Goal: Information Seeking & Learning: Learn about a topic

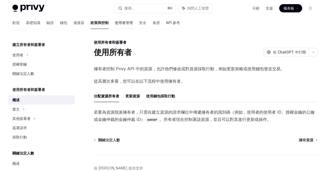
click at [115, 24] on font "使用者管理" at bounding box center [124, 22] width 18 height 4
type textarea "*"
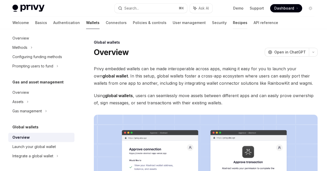
scroll to position [197, 0]
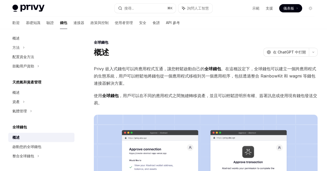
click at [101, 86] on font "。在這種設定下，全球錢包可以建立一個跨應用程式的生態系統，用戶可以輕鬆地將錢包從一個應用程式移植到另一個應用程序，包括透過整合 RainbowKit 和 wa…" at bounding box center [205, 76] width 222 height 20
click at [126, 86] on font "。在這種設定下，全球錢包可以建立一個跨應用程式的生態系統，用戶可以輕鬆地將錢包從一個應用程式移植到另一個應用程序，包括透過整合 RainbowKit 和 wa…" at bounding box center [205, 76] width 222 height 20
click at [198, 87] on span "Privy 嵌入式錢包可以跨應用程式互通，讓您輕鬆啟動自己的 全球錢包 。在這種設定下，全球錢包可以建立一個跨應用程式的生態系統，用戶可以輕鬆地將錢包從一個應…" at bounding box center [206, 76] width 224 height 22
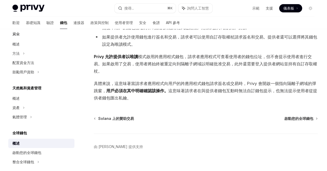
scroll to position [191, 0]
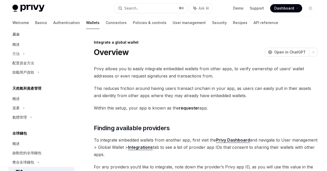
scroll to position [252, 0]
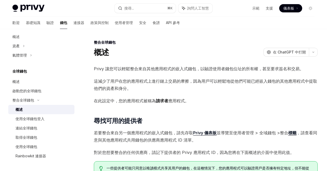
click at [226, 114] on div "Privy 讓您可以輕鬆整合來自其他應用程式的嵌入式錢包，以驗證使用者錢包位址的所有權，甚至要求簽名和交易。 這減少了用戶在您的應用程式上進行鏈上交易的摩擦，…" at bounding box center [206, 122] width 224 height 115
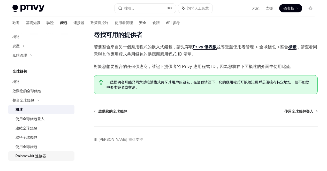
click at [34, 155] on font "Rainbowkit 連接器" at bounding box center [30, 156] width 30 height 4
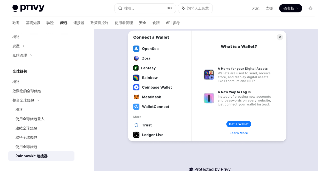
scroll to position [122, 0]
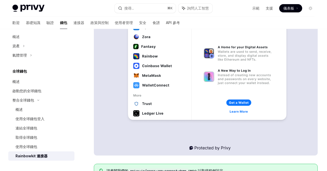
click at [173, 168] on code "privy-io/cross-app-connect-demo" at bounding box center [158, 170] width 60 height 5
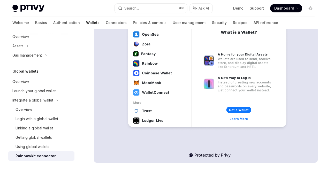
click at [312, 23] on div "Welcome Basics Authentication Wallets Connectors Policies & controls User manag…" at bounding box center [163, 23] width 327 height 12
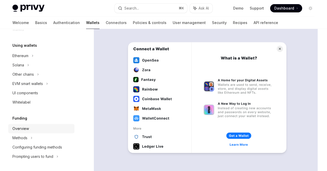
scroll to position [119, 0]
click at [31, 74] on div "Other chains" at bounding box center [22, 75] width 21 height 6
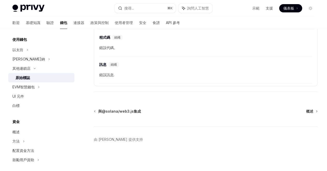
scroll to position [119, 0]
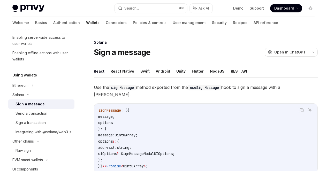
scroll to position [88, 0]
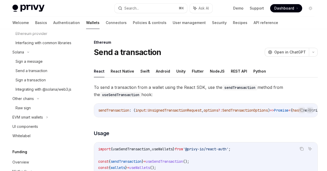
scroll to position [202, 0]
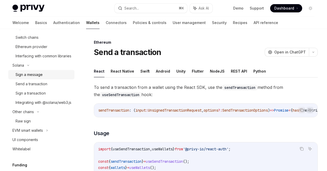
click at [37, 78] on div "Sign a message" at bounding box center [28, 75] width 27 height 6
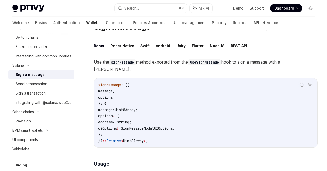
scroll to position [30, 0]
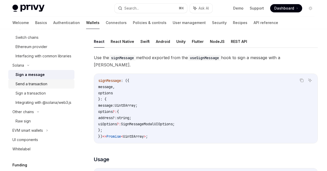
click at [43, 87] on div "Send a transaction" at bounding box center [31, 84] width 32 height 6
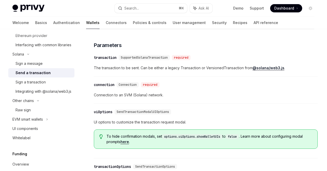
scroll to position [238, 0]
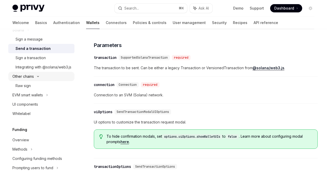
click at [41, 81] on div "Other chains" at bounding box center [41, 76] width 66 height 9
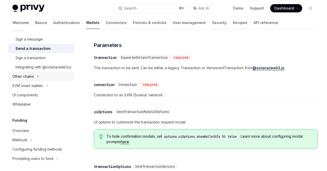
click at [41, 81] on div "Other chains" at bounding box center [41, 76] width 66 height 9
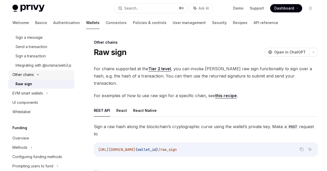
scroll to position [242, 0]
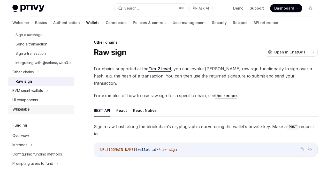
click at [34, 112] on div "Whitelabel" at bounding box center [41, 109] width 59 height 6
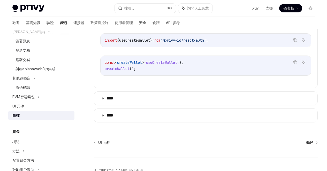
scroll to position [237, 0]
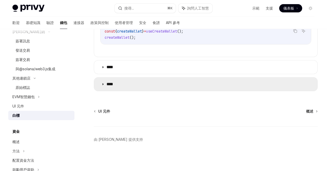
click at [196, 88] on summary "****" at bounding box center [205, 83] width 223 height 13
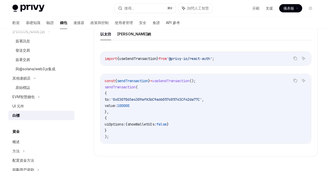
scroll to position [282, 0]
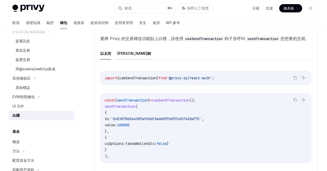
click at [127, 56] on font "索拉納" at bounding box center [134, 53] width 34 height 4
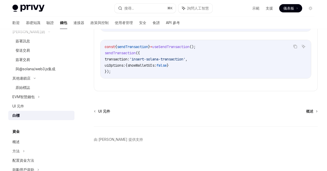
scroll to position [369, 0]
click at [166, 23] on font "API 參考" at bounding box center [173, 22] width 14 height 4
type textarea "*"
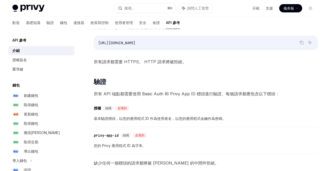
scroll to position [135, 0]
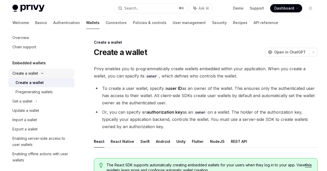
scroll to position [7, 0]
click at [41, 93] on div "Pregenerating wallets" at bounding box center [33, 92] width 37 height 6
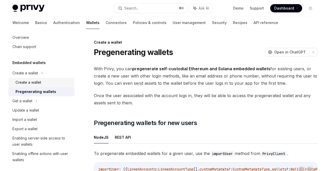
click at [38, 82] on div "Create a wallet" at bounding box center [28, 82] width 26 height 6
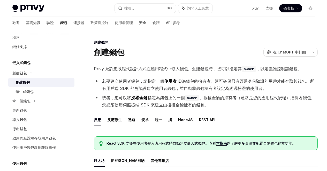
click at [32, 99] on div "拿一個錢包" at bounding box center [41, 100] width 66 height 9
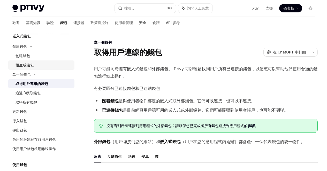
scroll to position [46, 0]
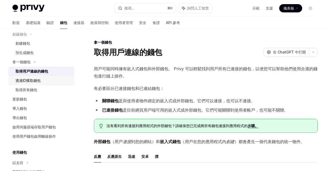
click at [38, 81] on font "透過ID獲取錢包" at bounding box center [27, 80] width 25 height 4
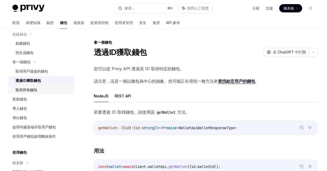
click at [34, 89] on font "取得所有錢包" at bounding box center [26, 90] width 22 height 4
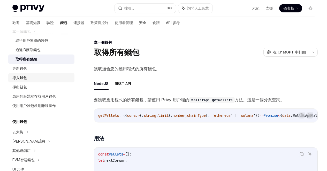
scroll to position [79, 0]
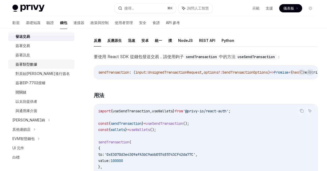
scroll to position [181, 0]
click at [36, 111] on font "與通用庫介面" at bounding box center [26, 110] width 22 height 4
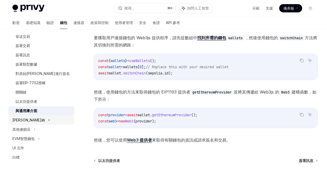
scroll to position [277, 0]
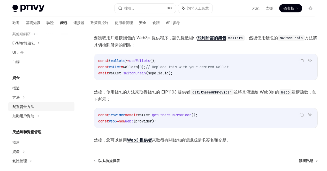
click at [29, 105] on font "配置資金方法" at bounding box center [23, 106] width 22 height 4
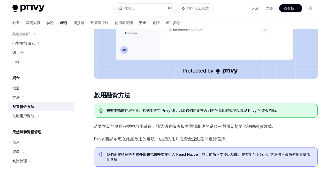
scroll to position [214, 0]
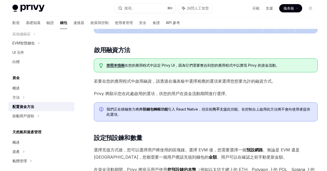
click at [158, 107] on font "外部錢包轉帳功能" at bounding box center [153, 109] width 29 height 4
click at [190, 88] on div "若要為您的使用者啟用各種資金流程，請造訪 ，並從側邊欄 的應用程式下拉選單 中選擇您的應用程式。然後，導覽至 所選應用程式的 「帳戶資金」頁面。 號 啟用融資…" at bounding box center [206, 135] width 224 height 568
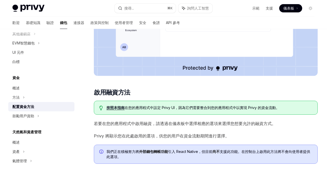
scroll to position [171, 0]
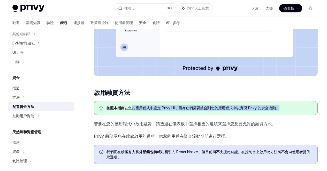
drag, startPoint x: 132, startPoint y: 51, endPoint x: 173, endPoint y: 55, distance: 41.0
click at [173, 105] on span "按照本指南 在您的應用程式中設定 Privy UI ，因為它們需要整合到您的應用程式中以實現 Privy 的資金流動。" at bounding box center [209, 107] width 206 height 5
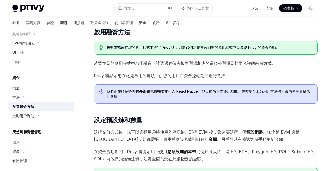
scroll to position [232, 0]
click at [156, 116] on h2 "號 設定預設鍊和數量" at bounding box center [206, 120] width 224 height 8
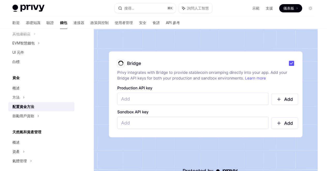
scroll to position [378, 0]
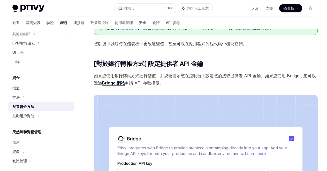
click at [125, 80] on font "Bridge 網站" at bounding box center [113, 82] width 23 height 5
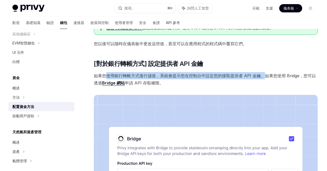
drag, startPoint x: 107, startPoint y: 65, endPoint x: 132, endPoint y: 70, distance: 25.2
click at [132, 73] on font "如果您使用銀行轉帳方式進行儲值，系統會提示您在控制台中設定您的接取提供者 API 金鑰。如果您使用 Bridge，您可以透過" at bounding box center [205, 79] width 222 height 12
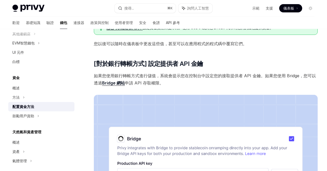
click at [147, 73] on font "如果您使用銀行轉帳方式進行儲值，系統會提示您在控制台中設定您的接取提供者 API 金鑰。如果您使用 Bridge，您可以透過" at bounding box center [205, 79] width 222 height 12
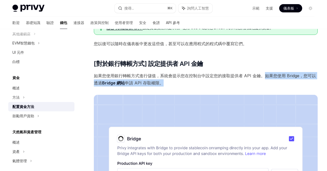
drag, startPoint x: 133, startPoint y: 72, endPoint x: 170, endPoint y: 77, distance: 36.6
click at [170, 77] on span "如果您使用銀行轉帳方式進行儲值，系統會提示您在控制台中設定您的接取提供者 API 金鑰。如果您使用 Bridge，您可以透過 Bridge 網站 申請 API…" at bounding box center [206, 79] width 224 height 14
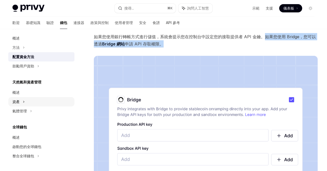
scroll to position [470, 0]
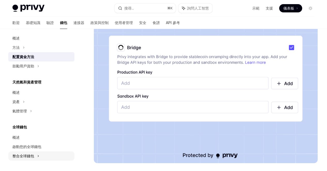
type textarea "*"
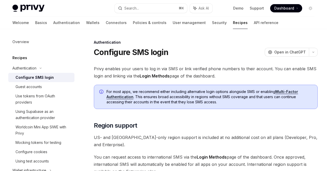
scroll to position [202, 0]
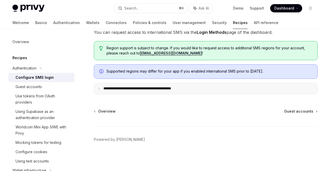
click at [192, 91] on p "**********" at bounding box center [147, 88] width 89 height 5
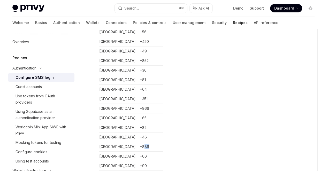
scroll to position [257, 0]
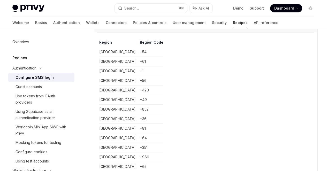
click at [100, 28] on icon at bounding box center [99, 27] width 3 height 3
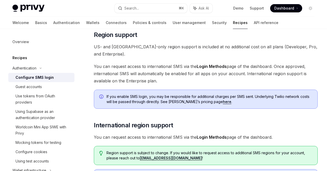
scroll to position [98, 0]
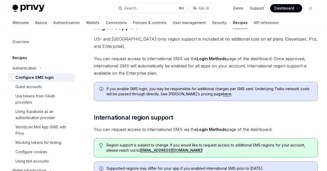
click at [223, 96] on link "here" at bounding box center [227, 94] width 9 height 5
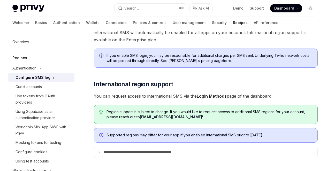
scroll to position [121, 0]
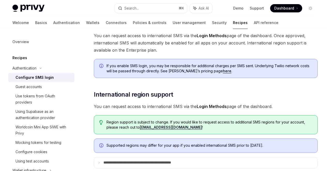
click at [223, 73] on link "here" at bounding box center [227, 71] width 9 height 5
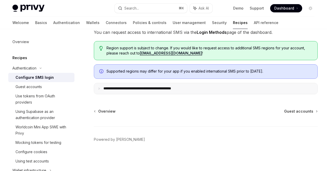
click at [185, 90] on p "**********" at bounding box center [147, 88] width 89 height 5
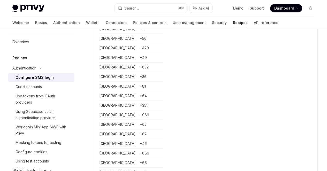
scroll to position [318, 0]
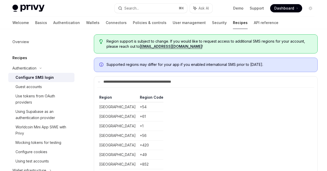
scroll to position [240, 0]
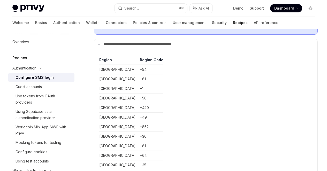
click at [182, 30] on span "Supported regions may differ for your app if you enabled international SMS prio…" at bounding box center [209, 27] width 206 height 5
click at [142, 30] on span "Supported regions may differ for your app if you enabled international SMS prio…" at bounding box center [209, 27] width 206 height 5
click at [161, 30] on span "Supported regions may differ for your app if you enabled international SMS prio…" at bounding box center [209, 27] width 206 height 5
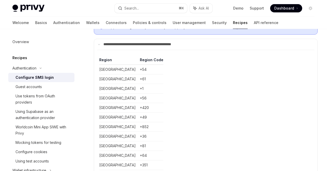
click at [184, 30] on span "Supported regions may differ for your app if you enabled international SMS prio…" at bounding box center [209, 27] width 206 height 5
drag, startPoint x: 198, startPoint y: 75, endPoint x: 105, endPoint y: 67, distance: 94.1
click at [105, 35] on div "Supported regions may differ for your app if you enabled international SMS prio…" at bounding box center [206, 27] width 224 height 14
click at [188, 30] on span "Supported regions may differ for your app if you enabled international SMS prio…" at bounding box center [209, 27] width 206 height 5
drag, startPoint x: 180, startPoint y: 75, endPoint x: 96, endPoint y: 67, distance: 85.3
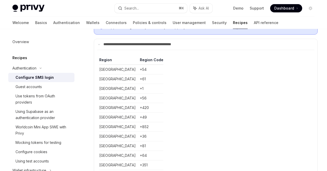
click at [96, 35] on div "Supported regions may differ for your app if you enabled international SMS prio…" at bounding box center [206, 27] width 224 height 14
copy span "Supported regions may differ for your app if you enabled international SMS prio…"
click at [203, 50] on summary "**********" at bounding box center [205, 44] width 223 height 11
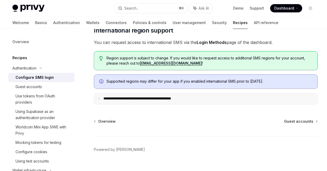
scroll to position [167, 0]
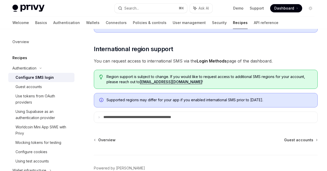
drag, startPoint x: 153, startPoint y: 54, endPoint x: 169, endPoint y: 54, distance: 15.8
click at [169, 28] on span "If you enable SMS login, you may be responsible for additional charges per SMS …" at bounding box center [209, 23] width 206 height 10
click at [126, 28] on span "If you enable SMS login, you may be responsible for additional charges per SMS …" at bounding box center [209, 23] width 206 height 10
drag, startPoint x: 106, startPoint y: 46, endPoint x: 210, endPoint y: 54, distance: 104.2
click at [210, 33] on div "If you enable SMS login, you may be responsible for additional charges per SMS …" at bounding box center [206, 22] width 224 height 19
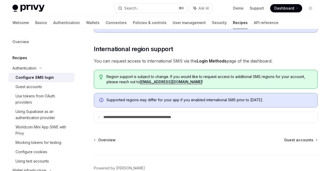
copy span "If you enable SMS login, you may be responsible for additional charges per SMS …"
